Goal: Transaction & Acquisition: Purchase product/service

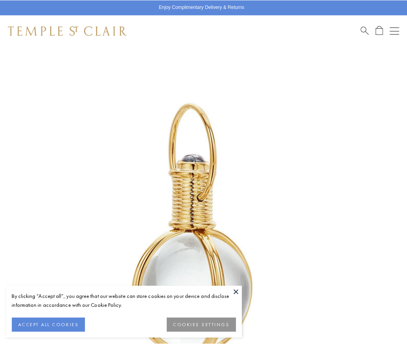
scroll to position [201, 0]
